Goal: Task Accomplishment & Management: Manage account settings

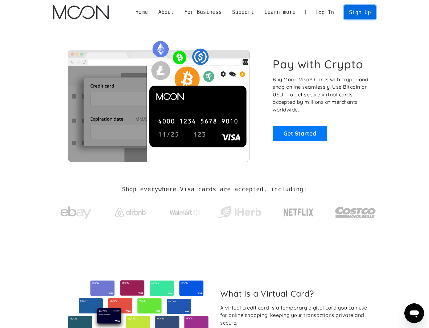
click at [360, 13] on link "Sign Up" at bounding box center [360, 12] width 32 height 14
click at [325, 13] on link "Log In" at bounding box center [324, 13] width 29 height 14
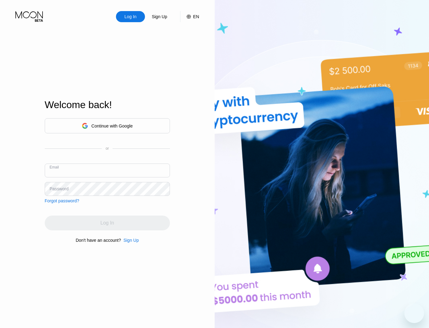
click at [64, 170] on input "text" at bounding box center [107, 171] width 125 height 14
click at [53, 125] on div "Continue with Google" at bounding box center [107, 125] width 125 height 15
drag, startPoint x: 33, startPoint y: 139, endPoint x: 11, endPoint y: 105, distance: 40.7
click at [31, 135] on div "Log In Sign Up EN Language English Save Welcome back! Continue with Google or E…" at bounding box center [107, 180] width 215 height 361
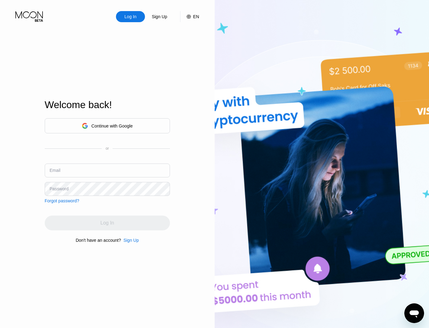
click at [77, 168] on input "text" at bounding box center [107, 171] width 125 height 14
paste input "[EMAIL_ADDRESS][DOMAIN_NAME]"
type input "[EMAIL_ADDRESS][DOMAIN_NAME]"
click at [68, 197] on div "Continue with Google or Email johntravolta887@protonmail.com Password Forgot pa…" at bounding box center [107, 160] width 125 height 85
click at [66, 191] on div "Password" at bounding box center [59, 189] width 19 height 5
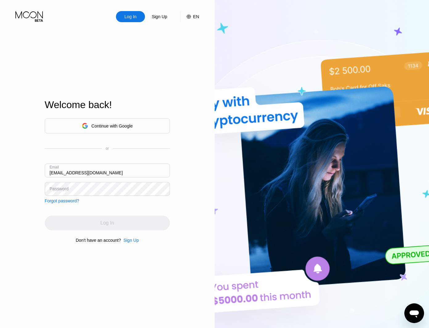
click at [65, 187] on div "Password" at bounding box center [59, 189] width 19 height 5
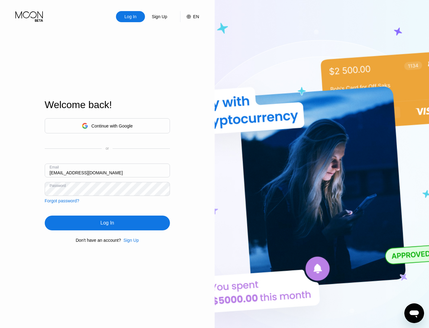
click at [112, 229] on div "Log In" at bounding box center [107, 223] width 125 height 15
